Goal: Navigation & Orientation: Understand site structure

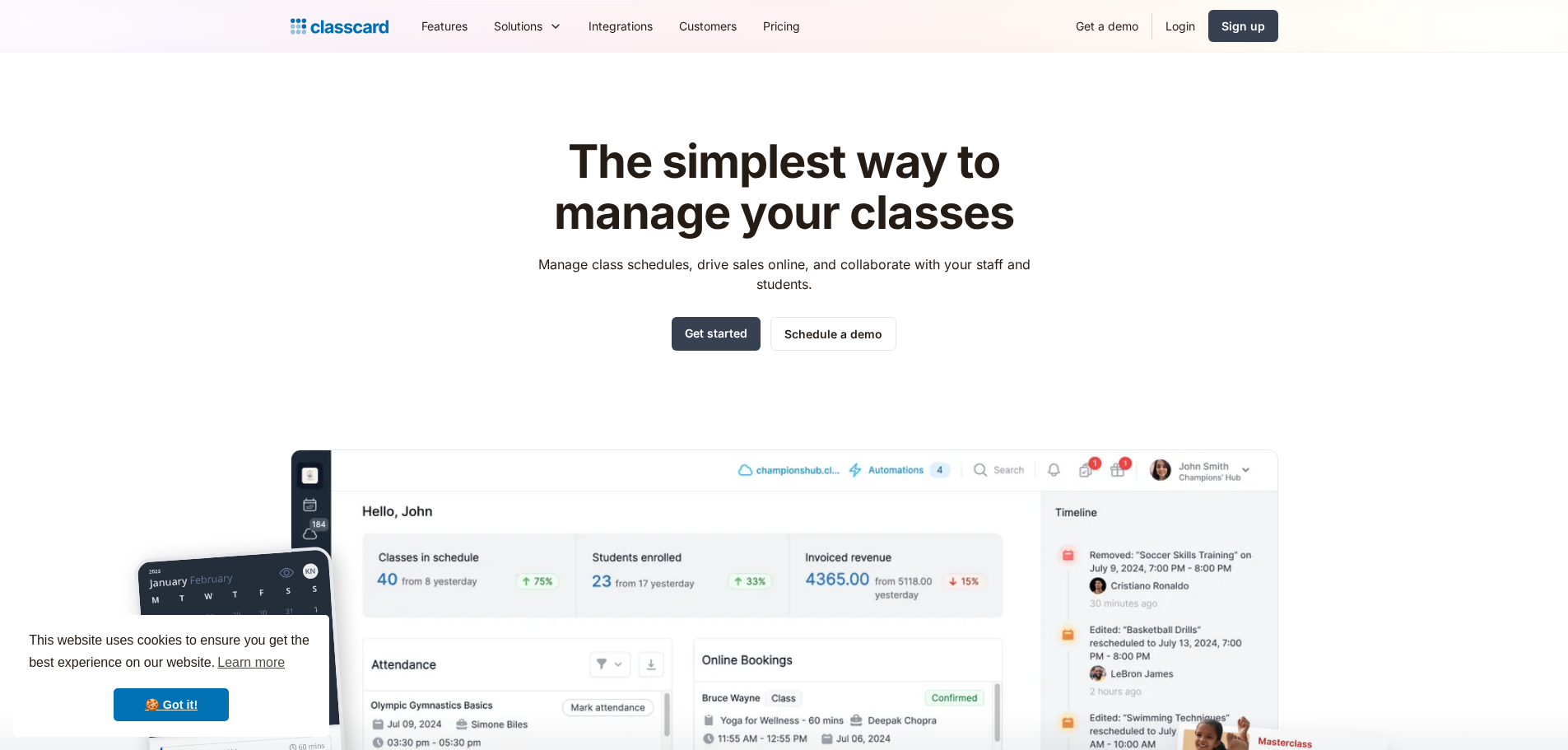
click at [778, 166] on h1 "The simplest way to manage your classes" at bounding box center [784, 187] width 523 height 102
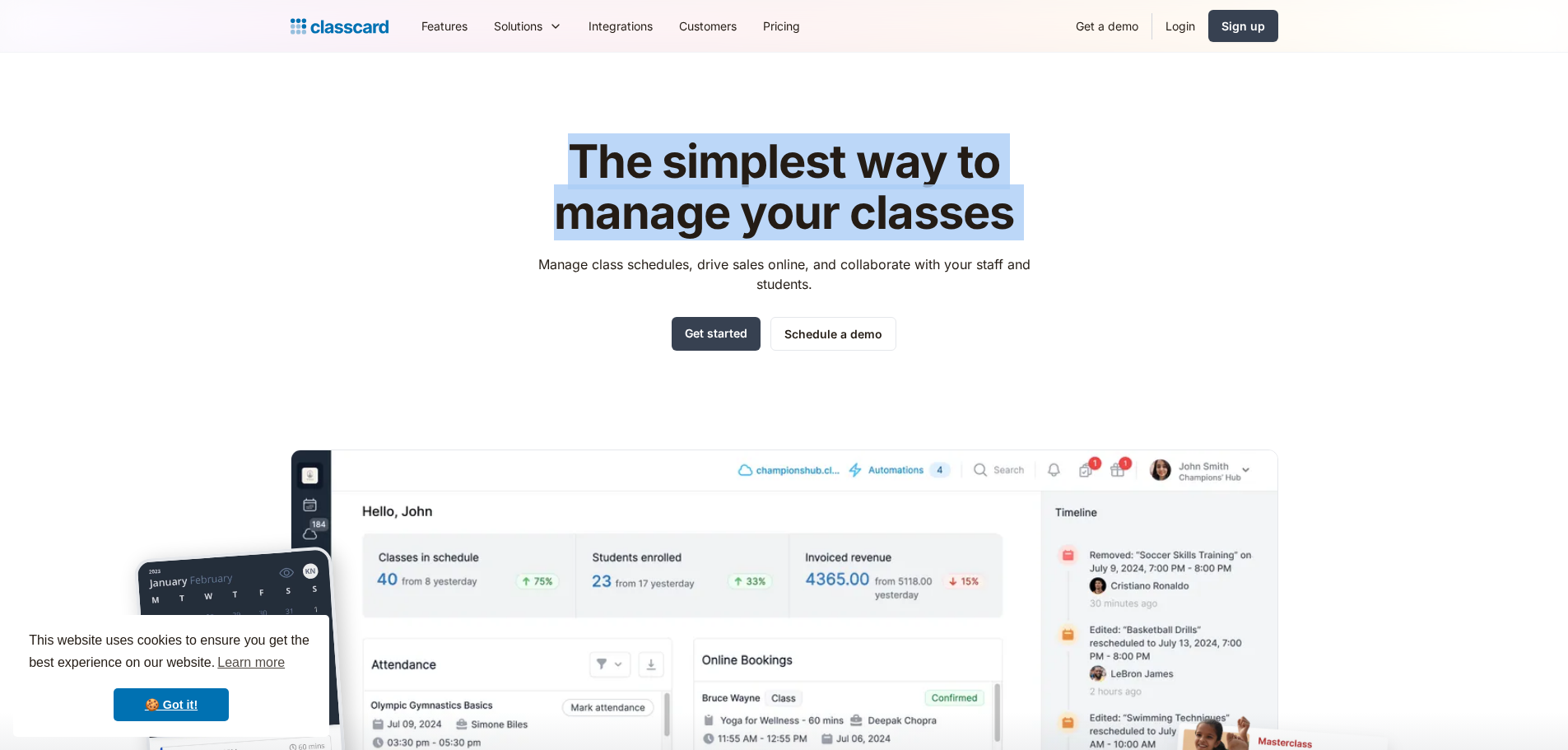
click at [778, 166] on h1 "The simplest way to manage your classes" at bounding box center [784, 187] width 523 height 102
click at [779, 212] on h1 "The simplest way to manage your classes" at bounding box center [784, 187] width 523 height 102
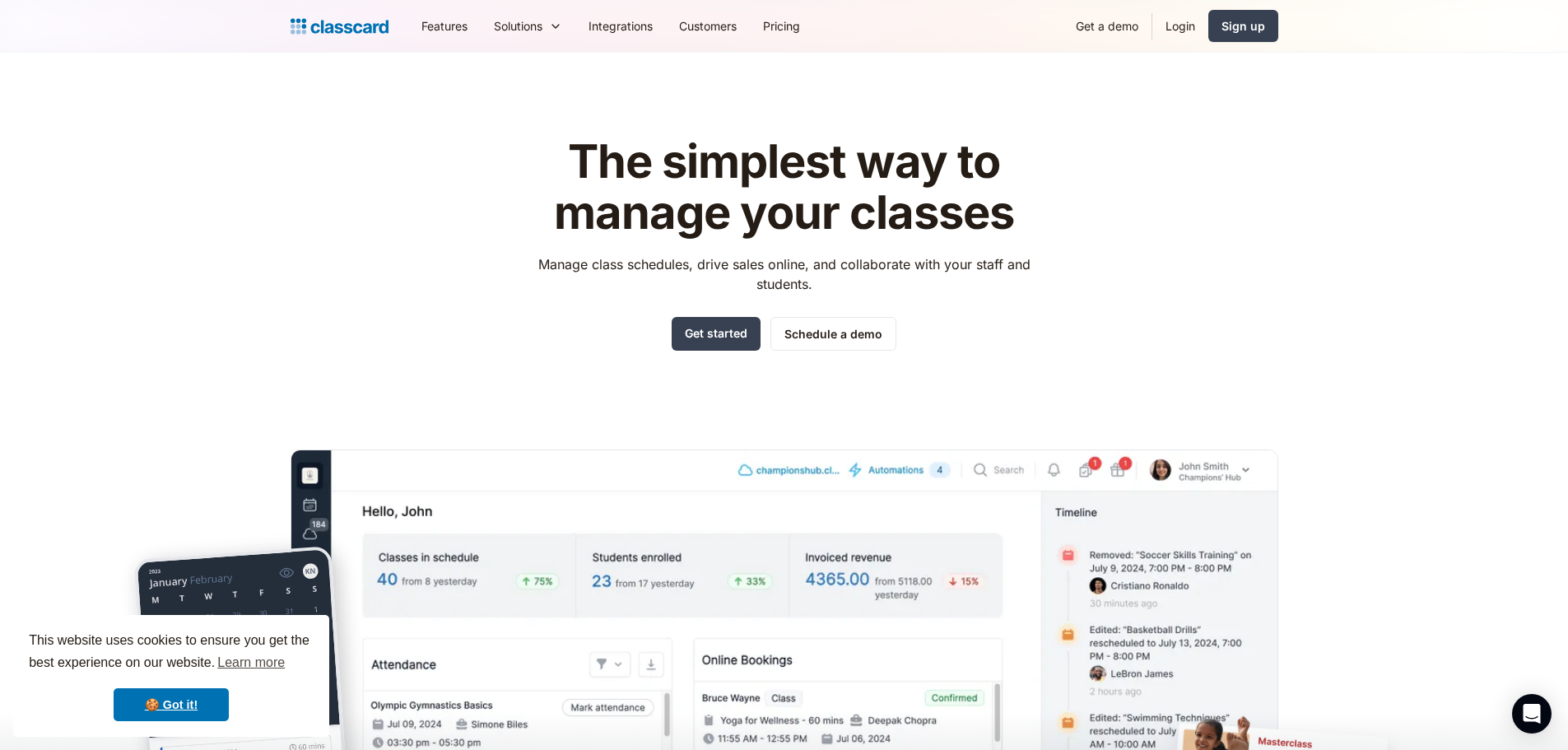
click at [779, 212] on h1 "The simplest way to manage your classes" at bounding box center [784, 187] width 523 height 102
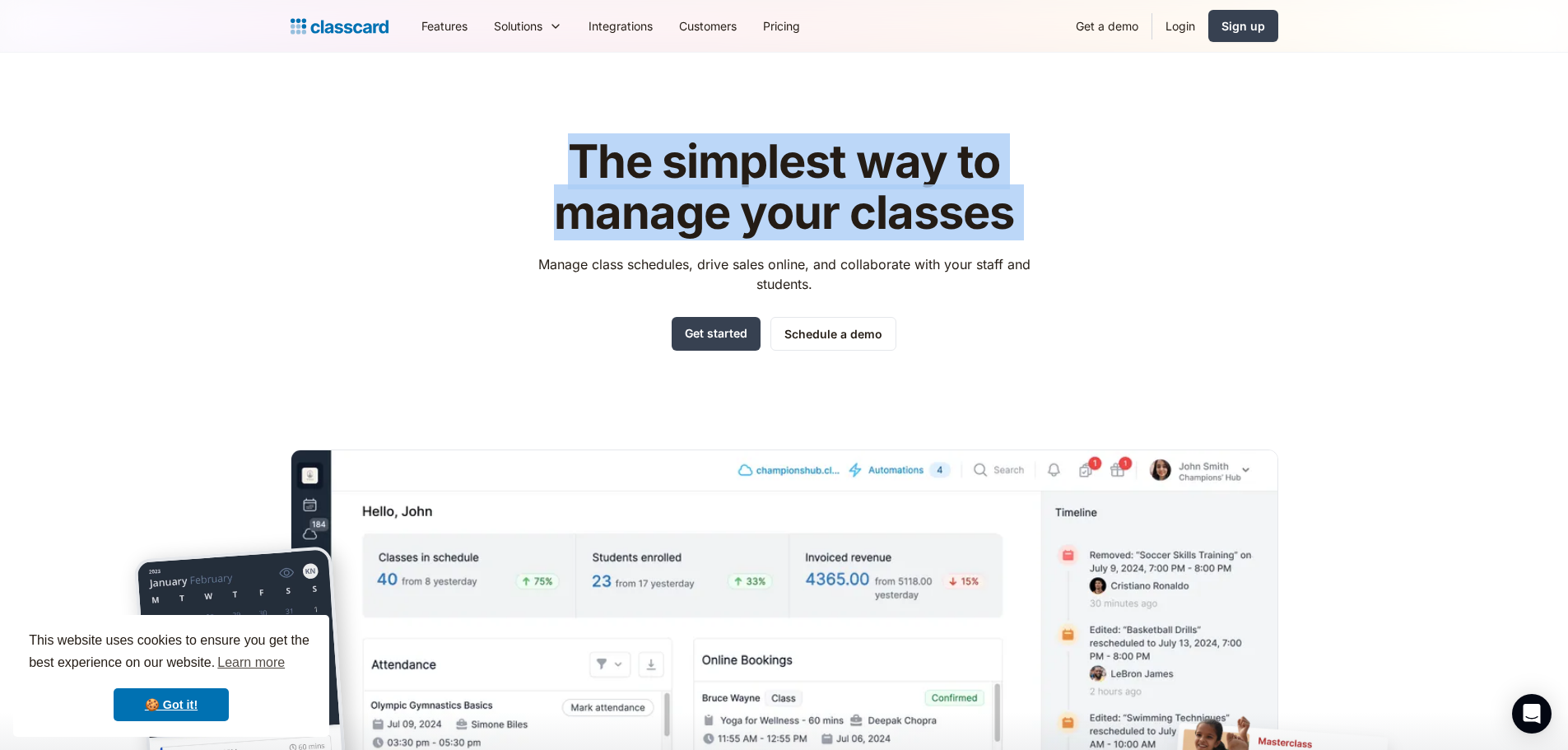
click at [779, 212] on h1 "The simplest way to manage your classes" at bounding box center [784, 187] width 523 height 102
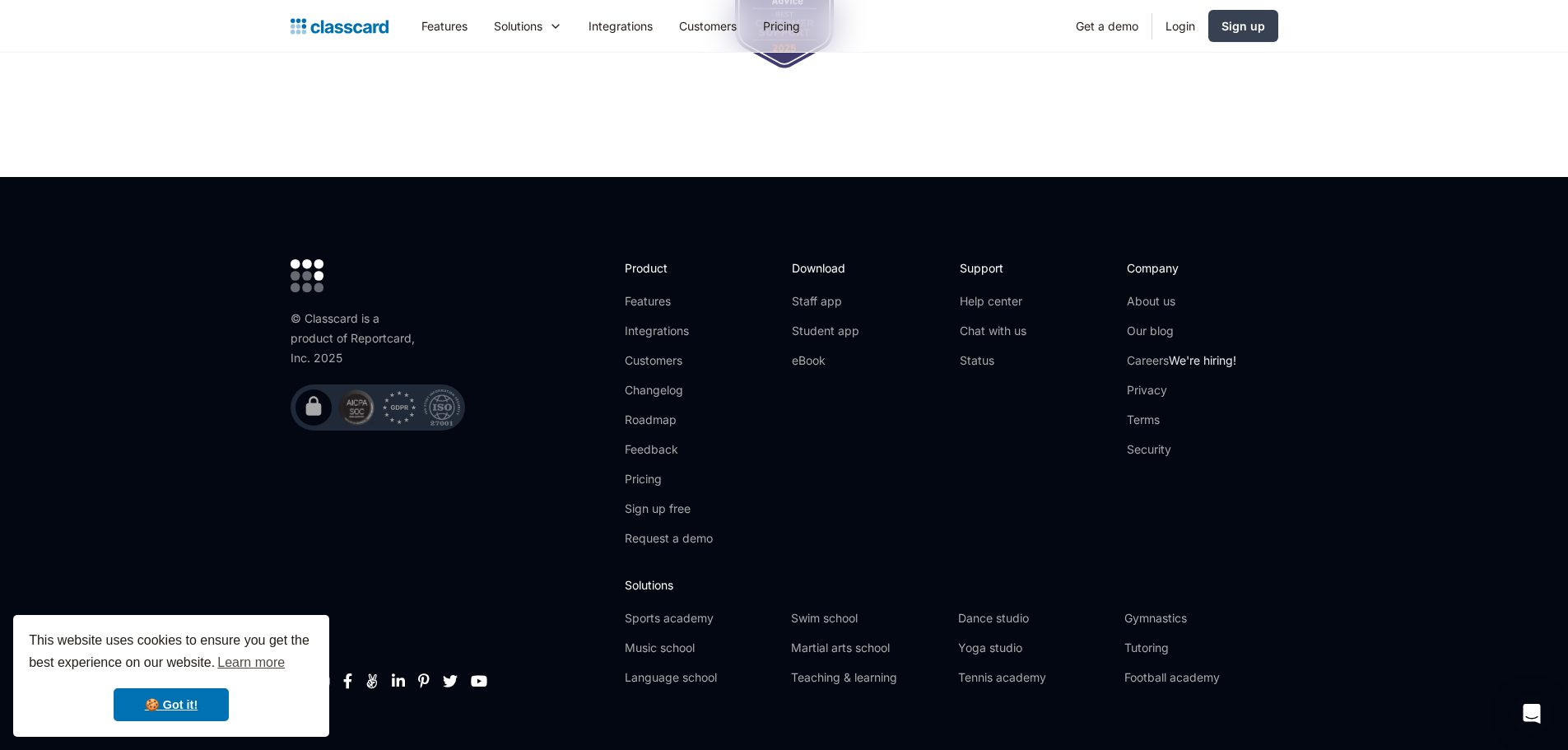
scroll to position [5418, 0]
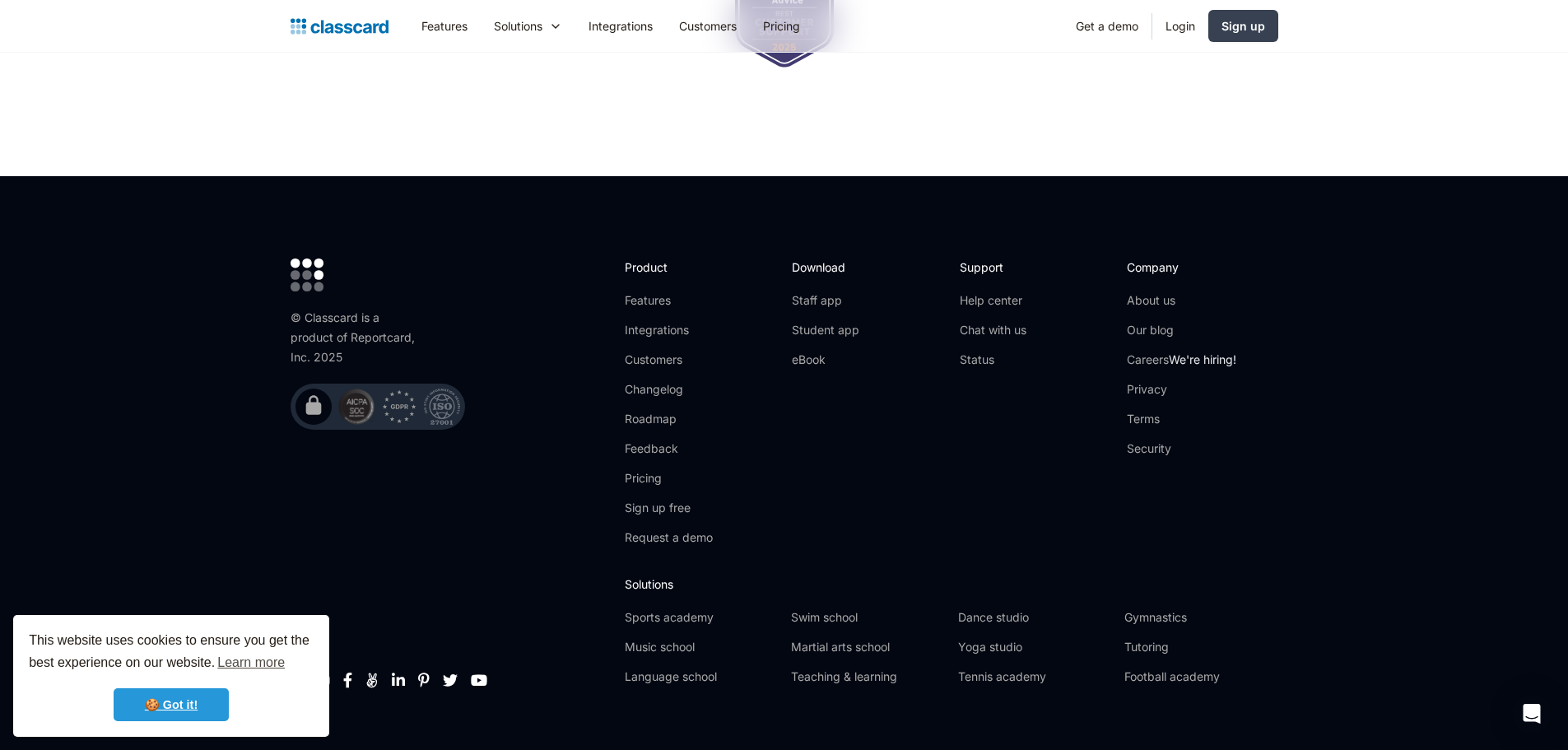
click at [180, 700] on link "🍪 Got it!" at bounding box center [171, 705] width 115 height 33
